Goal: Complete application form: Complete application form

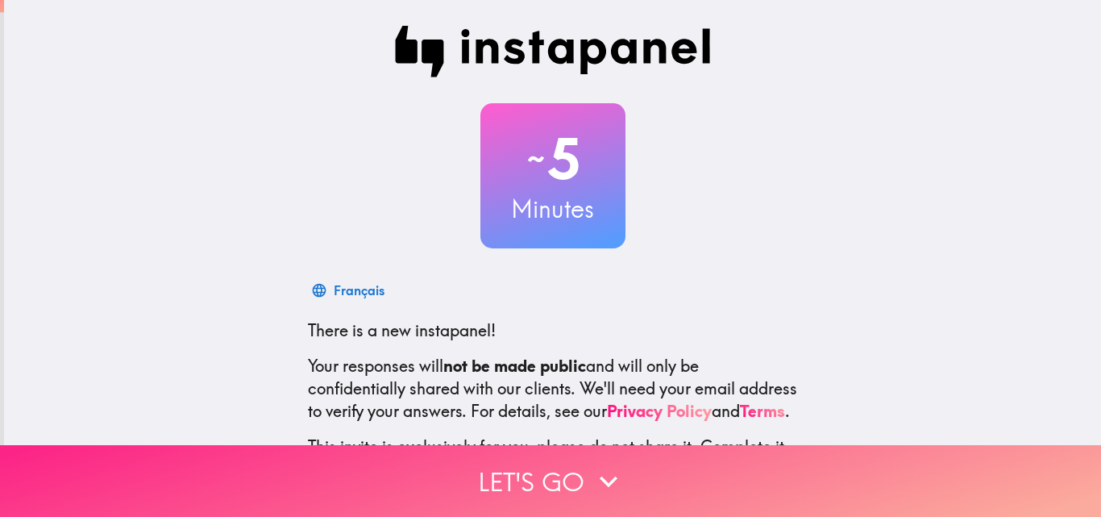
click at [600, 476] on icon "button" at bounding box center [609, 481] width 18 height 11
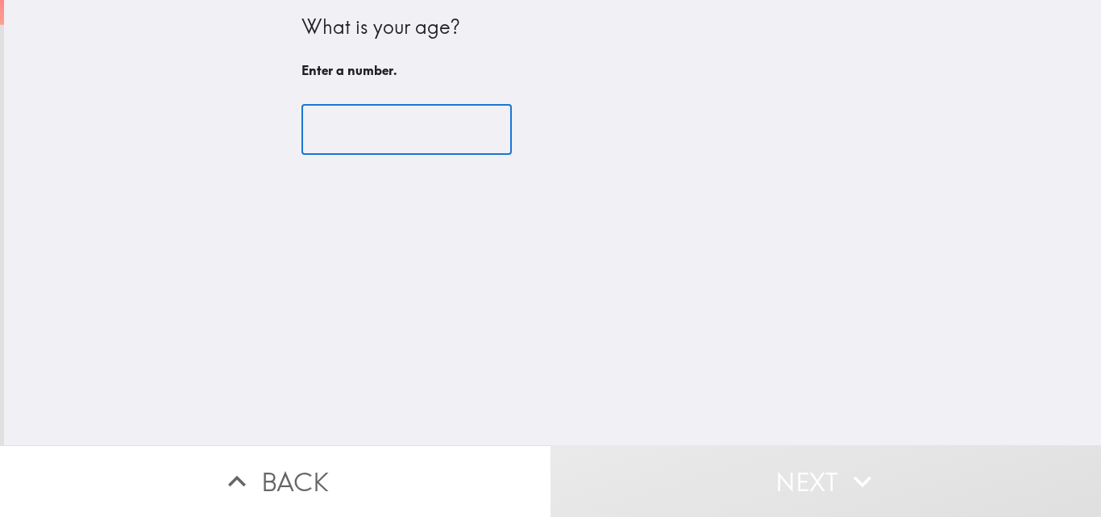
click at [384, 139] on input "number" at bounding box center [406, 130] width 210 height 50
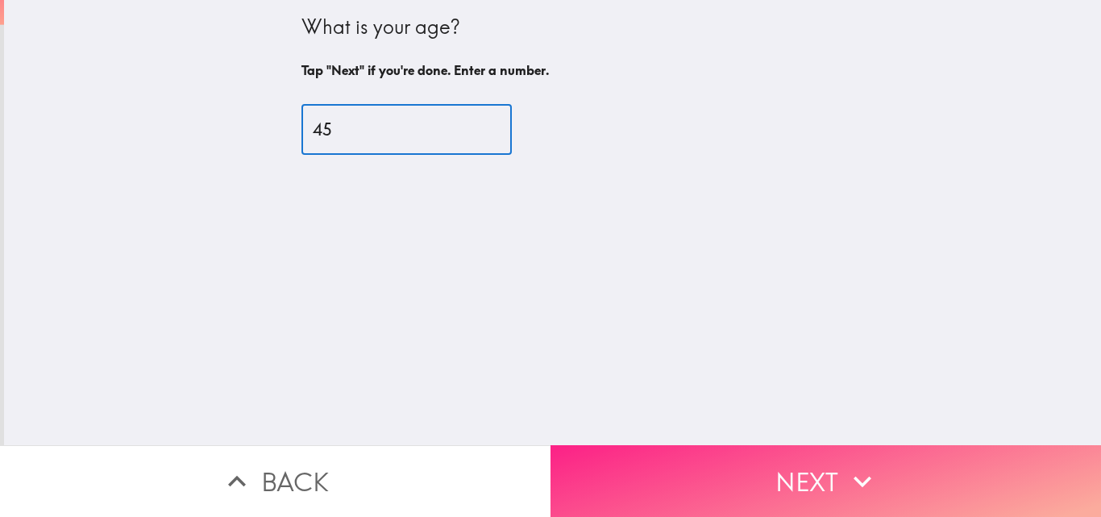
type input "45"
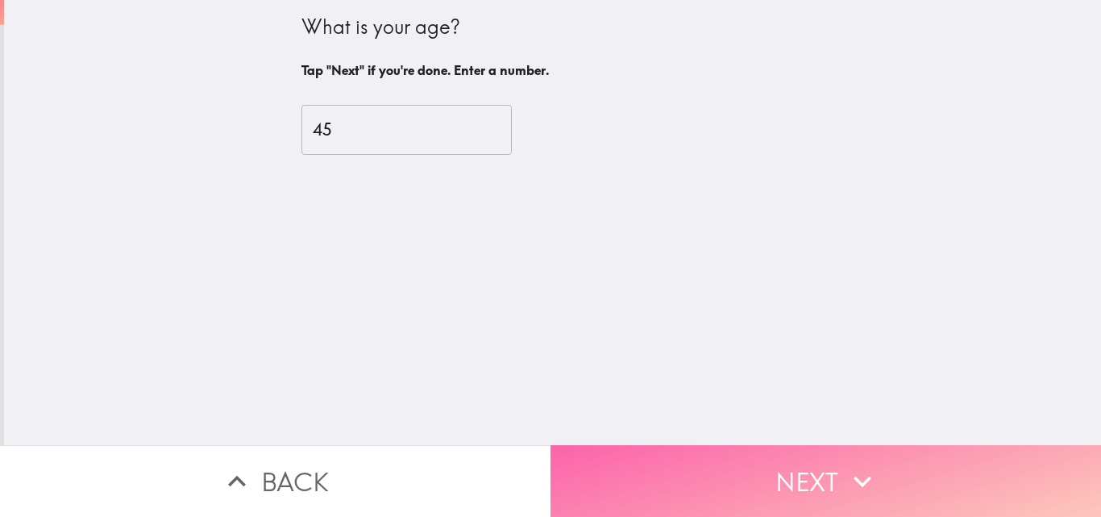
click at [773, 467] on button "Next" at bounding box center [825, 481] width 550 height 72
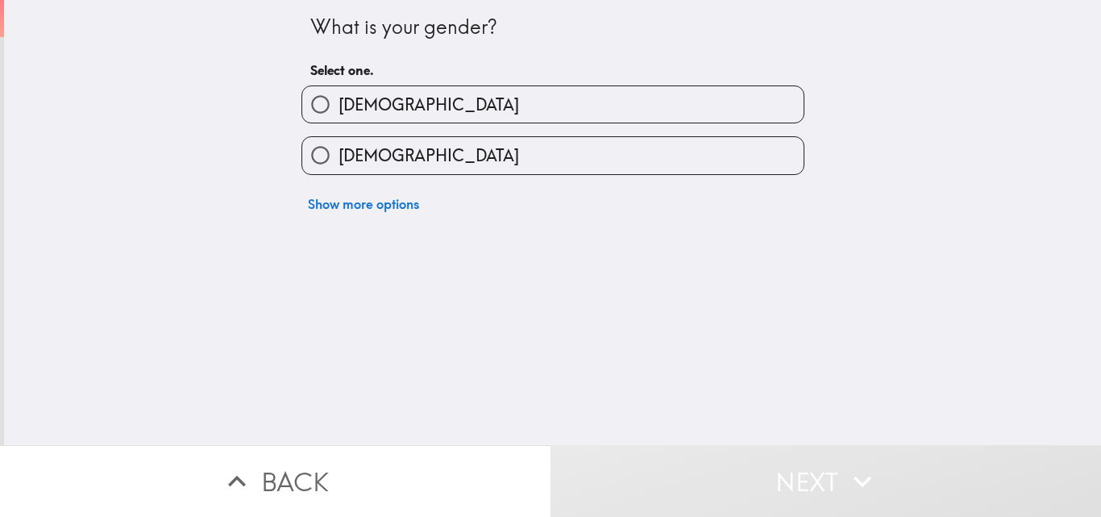
click at [470, 155] on label "[DEMOGRAPHIC_DATA]" at bounding box center [552, 155] width 501 height 36
click at [339, 155] on input "[DEMOGRAPHIC_DATA]" at bounding box center [320, 155] width 36 height 36
radio input "true"
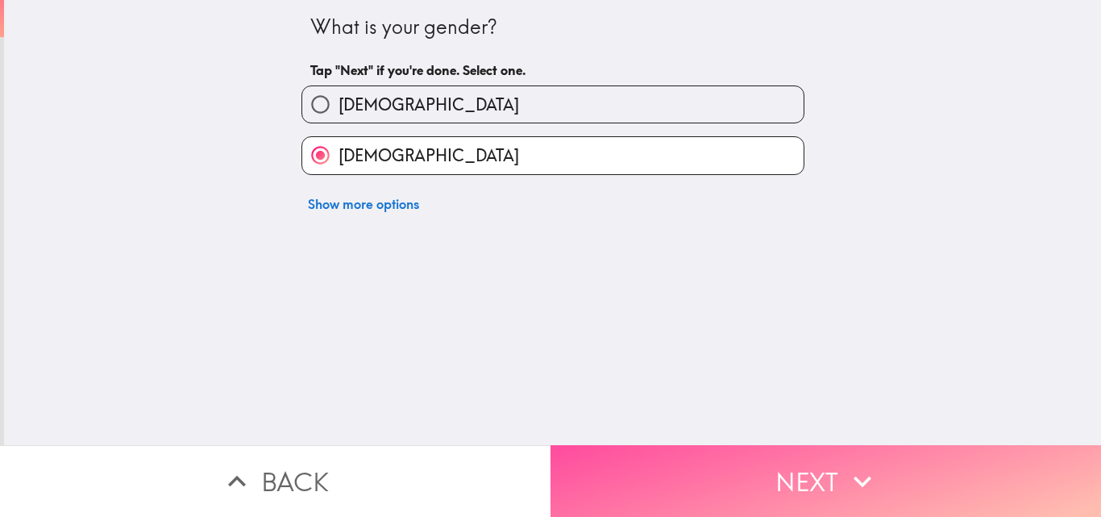
click at [816, 465] on button "Next" at bounding box center [825, 481] width 550 height 72
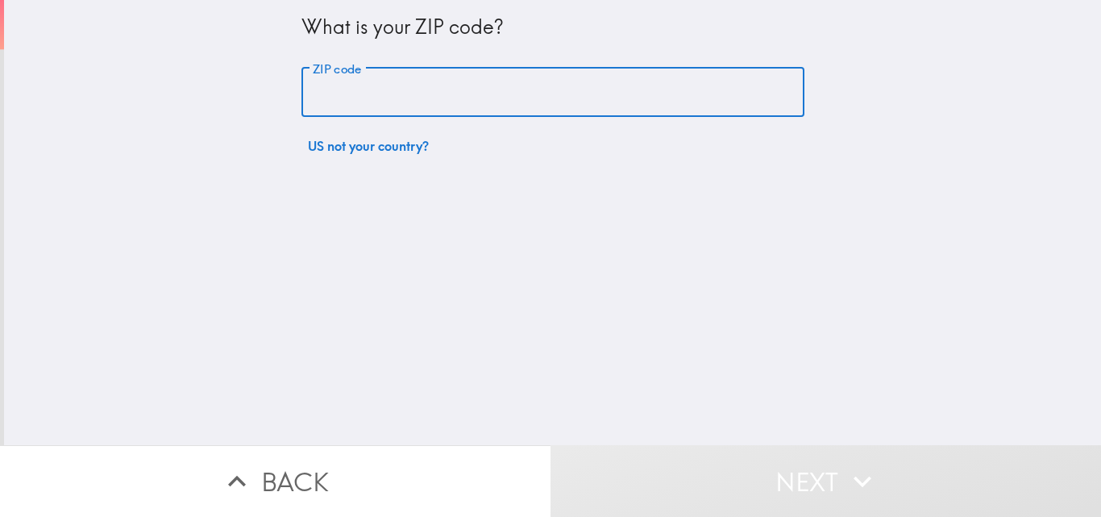
click at [482, 87] on input "ZIP code" at bounding box center [552, 93] width 503 height 50
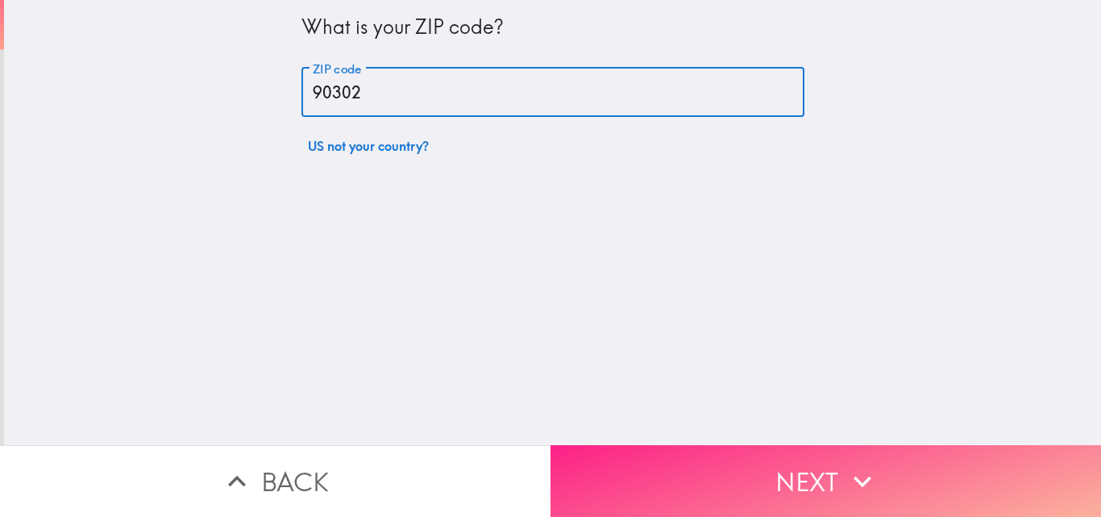
type input "90302"
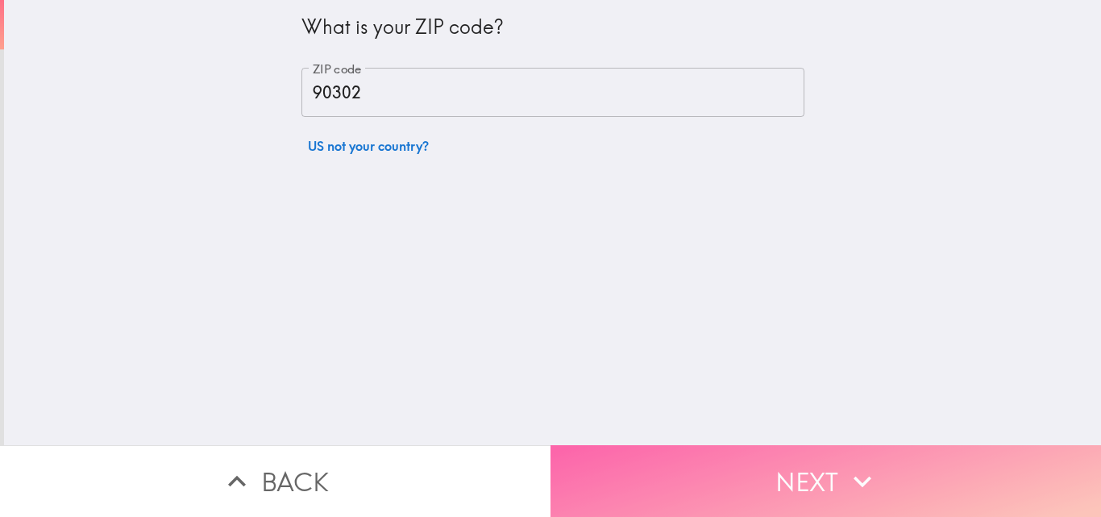
click at [681, 462] on button "Next" at bounding box center [825, 481] width 550 height 72
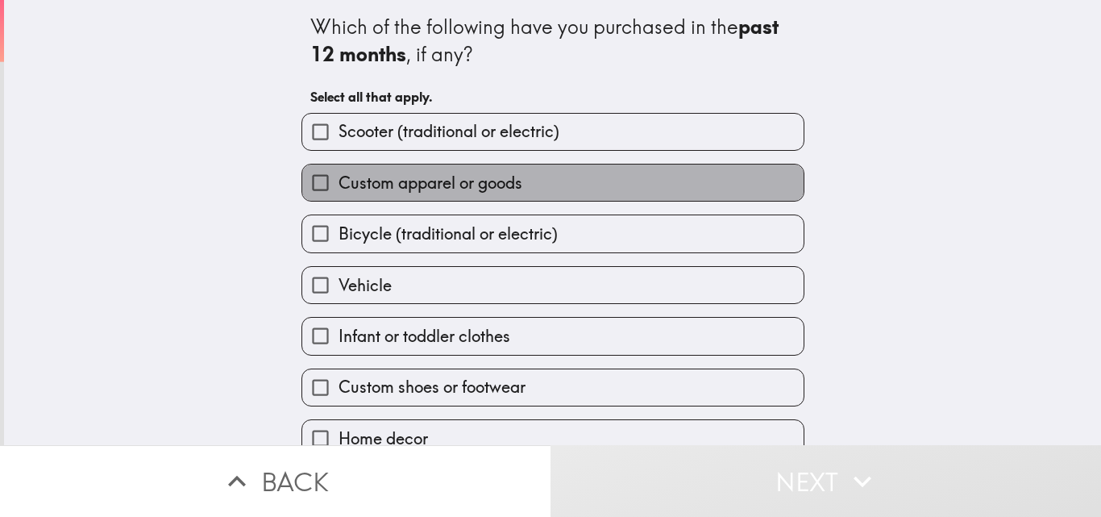
click at [403, 186] on span "Custom apparel or goods" at bounding box center [431, 183] width 184 height 23
click at [339, 186] on input "Custom apparel or goods" at bounding box center [320, 182] width 36 height 36
checkbox input "true"
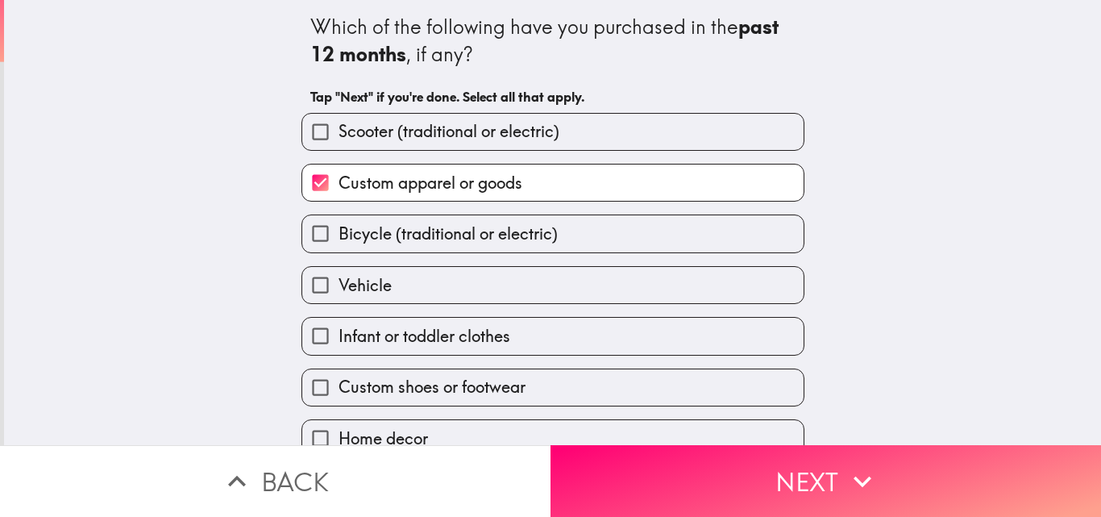
click at [419, 351] on label "Infant or toddler clothes" at bounding box center [552, 336] width 501 height 36
click at [339, 351] on input "Infant or toddler clothes" at bounding box center [320, 336] width 36 height 36
checkbox input "true"
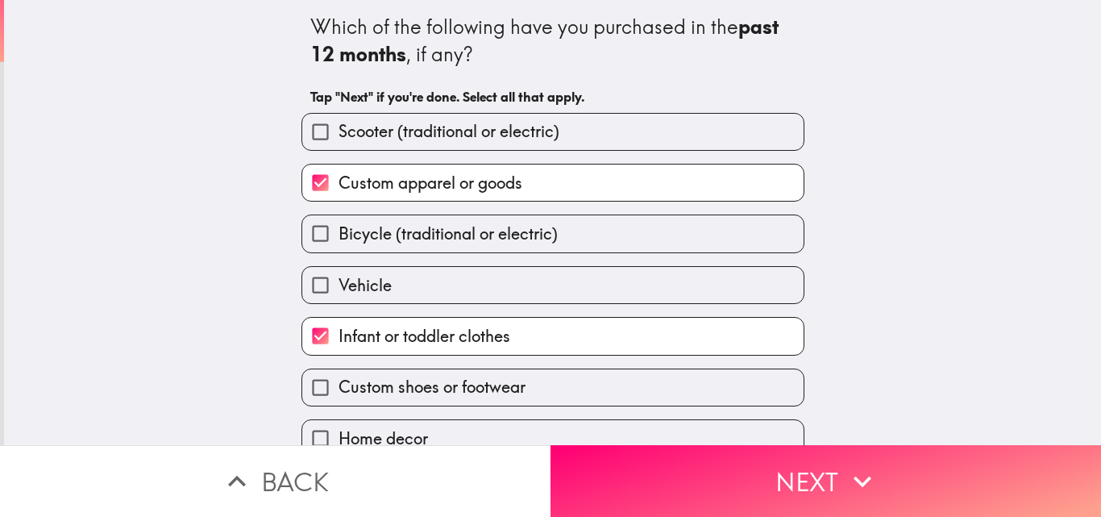
scroll to position [76, 0]
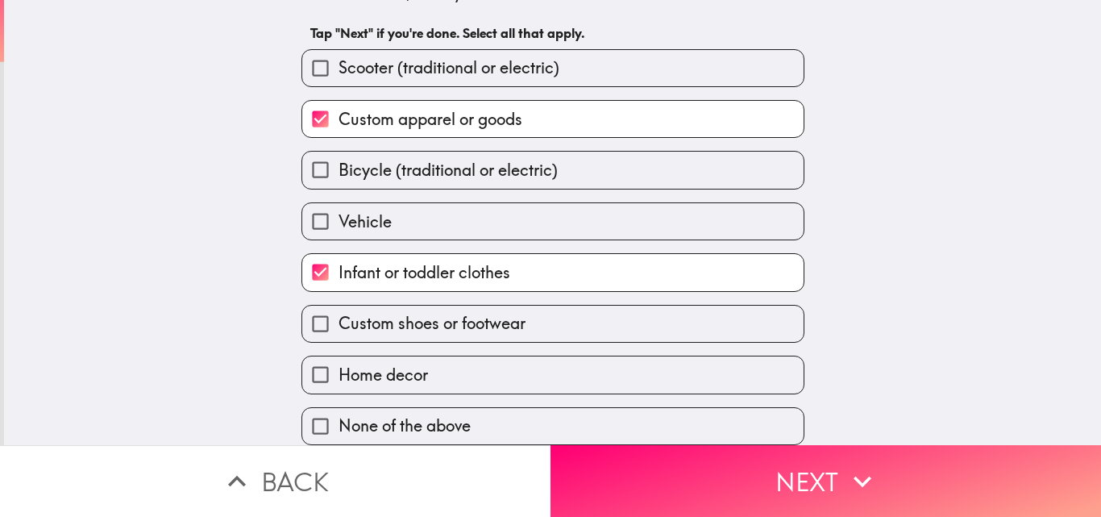
click at [440, 356] on label "Home decor" at bounding box center [552, 374] width 501 height 36
click at [339, 356] on input "Home decor" at bounding box center [320, 374] width 36 height 36
checkbox input "true"
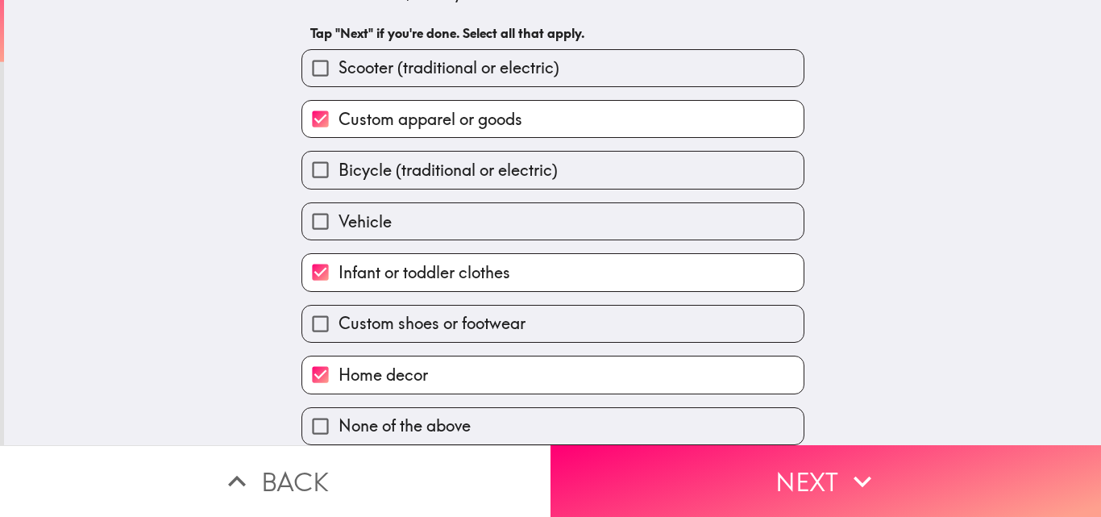
click at [435, 312] on span "Custom shoes or footwear" at bounding box center [432, 323] width 187 height 23
click at [339, 306] on input "Custom shoes or footwear" at bounding box center [320, 323] width 36 height 36
checkbox input "true"
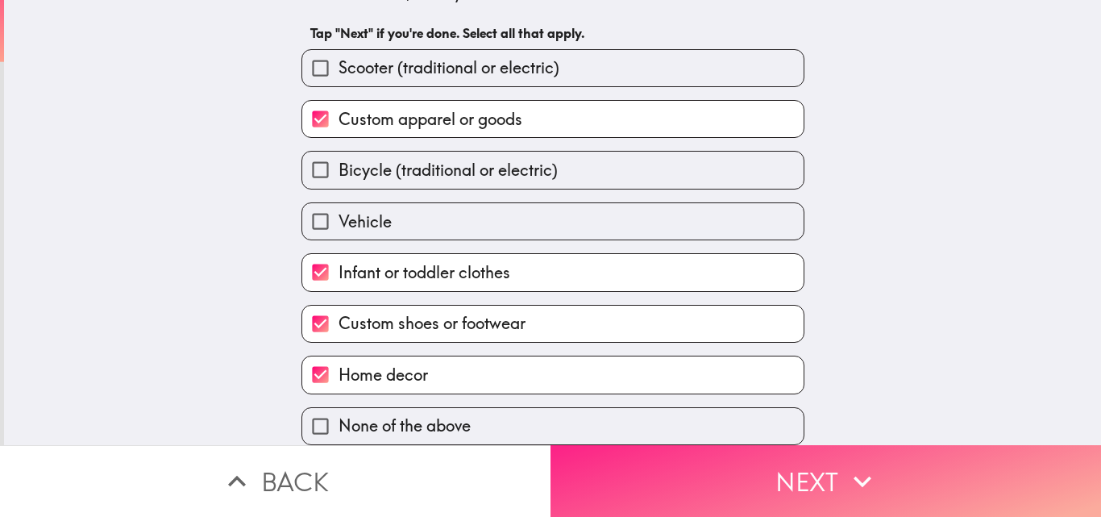
click at [743, 467] on button "Next" at bounding box center [825, 481] width 550 height 72
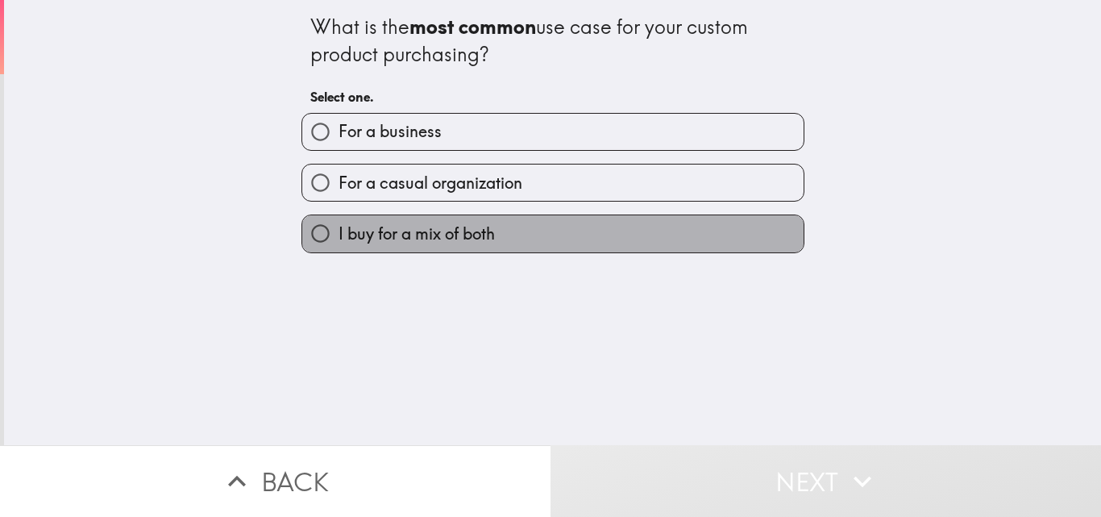
click at [487, 239] on label "I buy for a mix of both" at bounding box center [552, 233] width 501 height 36
click at [339, 239] on input "I buy for a mix of both" at bounding box center [320, 233] width 36 height 36
radio input "true"
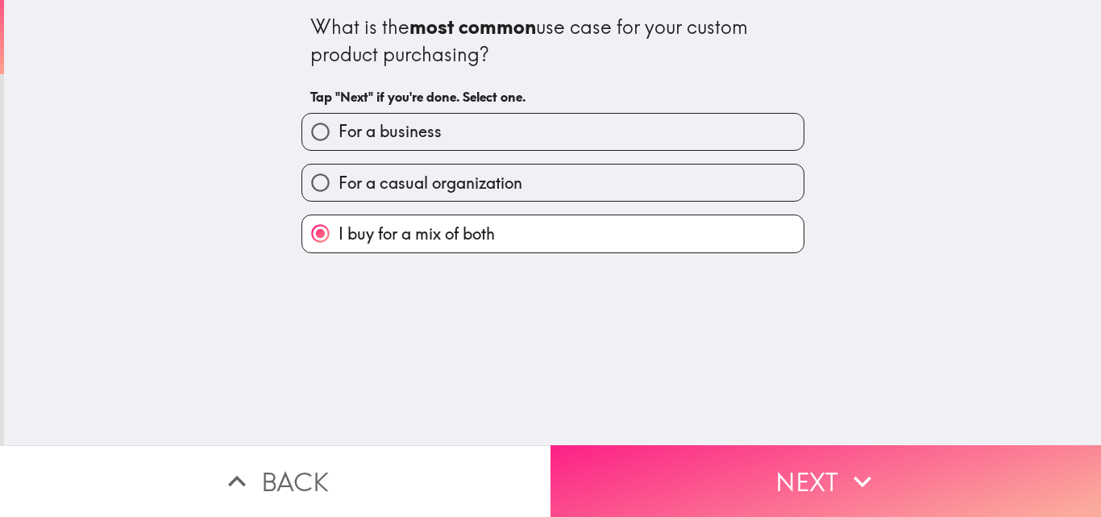
click at [733, 458] on button "Next" at bounding box center [825, 481] width 550 height 72
